Goal: Task Accomplishment & Management: Use online tool/utility

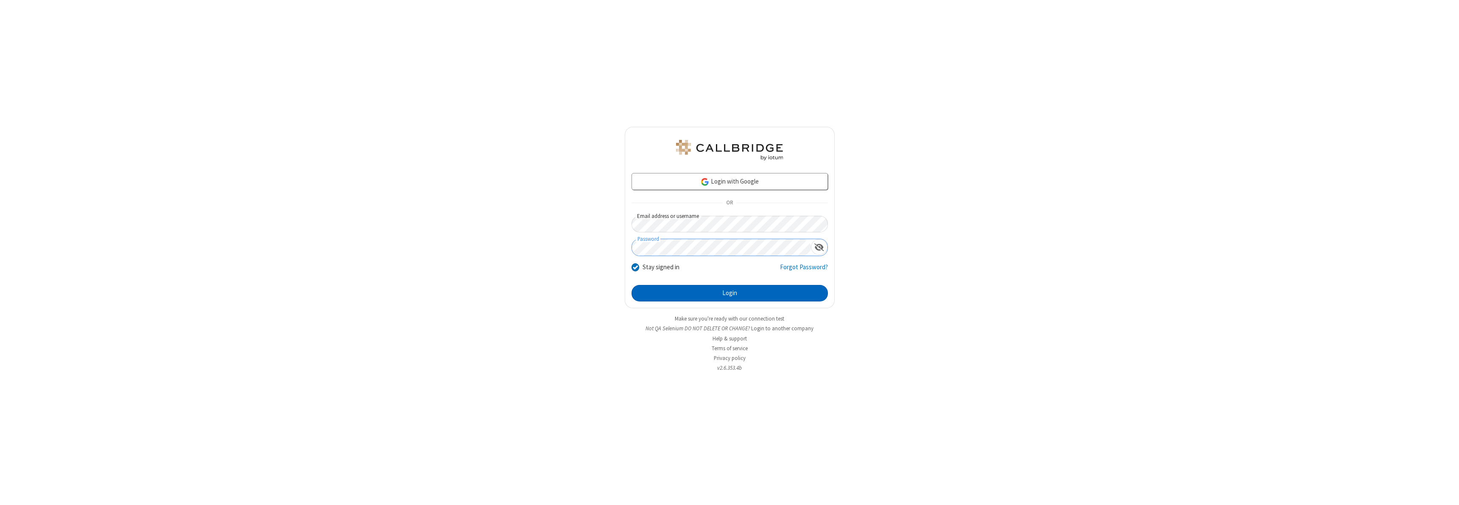
click at [729, 293] on button "Login" at bounding box center [729, 293] width 196 height 17
